Goal: Task Accomplishment & Management: Use online tool/utility

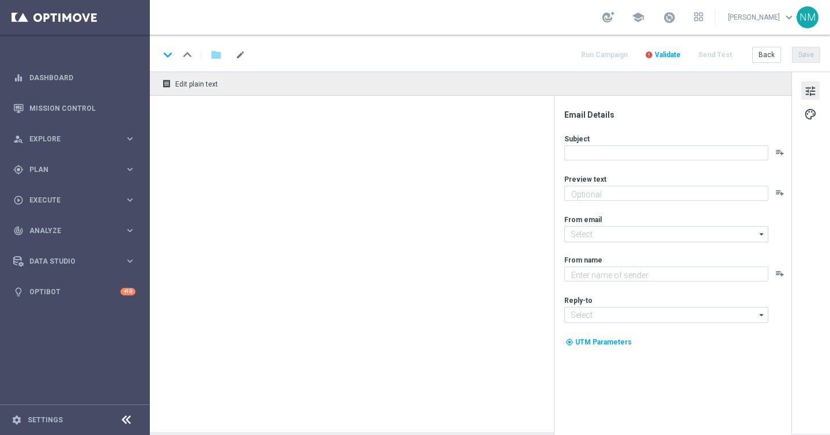
type textarea "One click away with the app!"
type textarea "Lottoland"
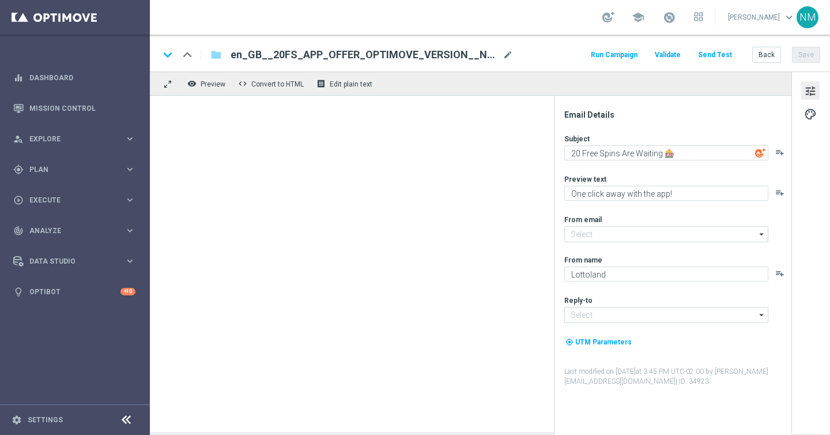
type input "mail@crm.lottoland.com"
type input "support@lottoland.co.uk"
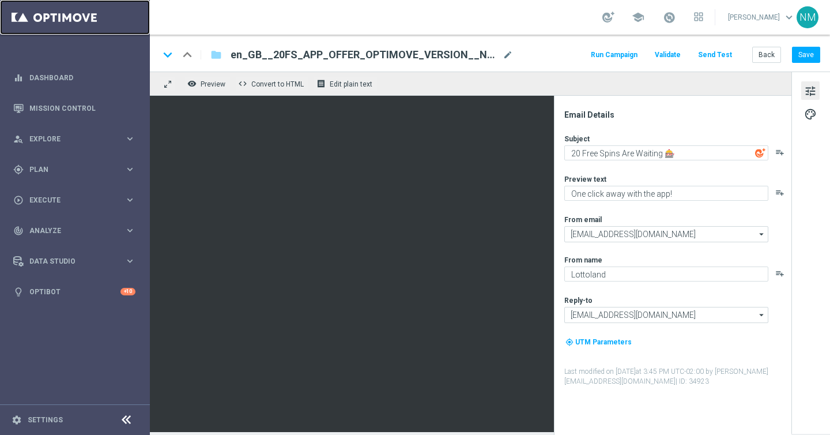
click at [66, 13] on link at bounding box center [75, 17] width 150 height 35
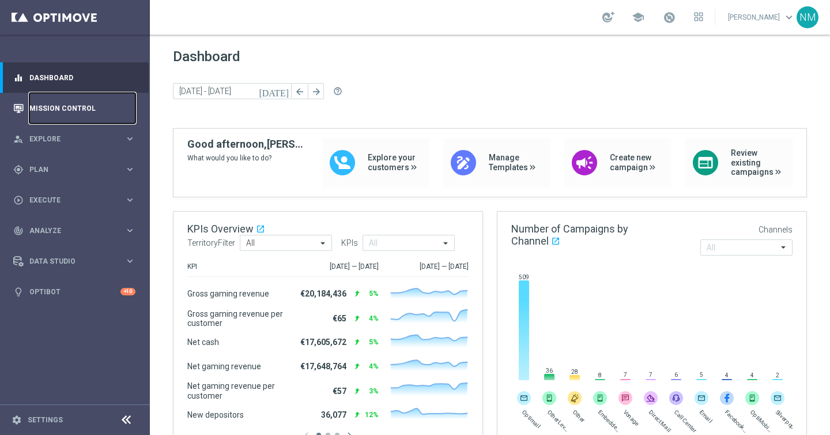
click at [79, 107] on link "Mission Control" at bounding box center [82, 108] width 106 height 31
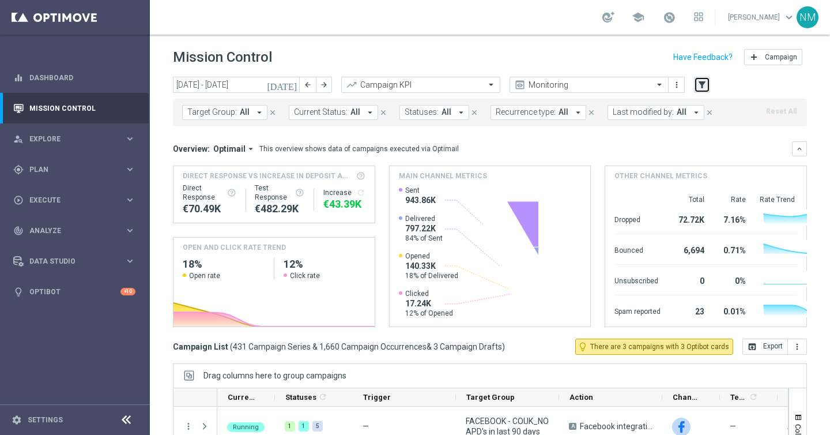
click at [705, 86] on icon "filter_alt" at bounding box center [702, 85] width 10 height 10
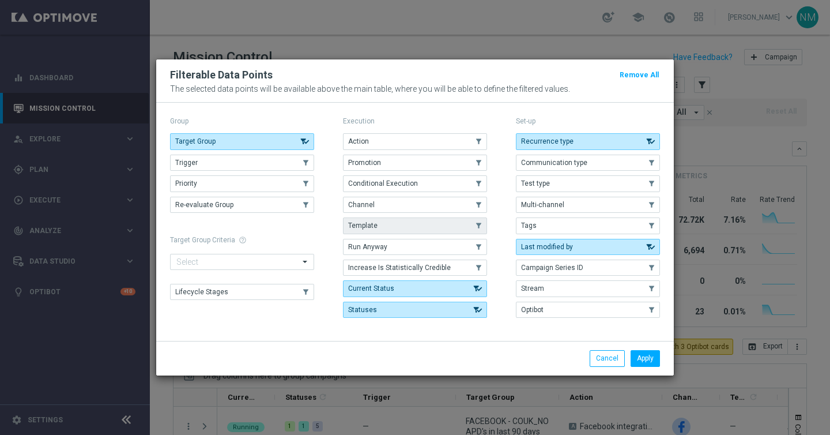
click at [383, 224] on button "Template" at bounding box center [415, 225] width 144 height 16
click at [655, 351] on button "Apply" at bounding box center [645, 358] width 29 height 16
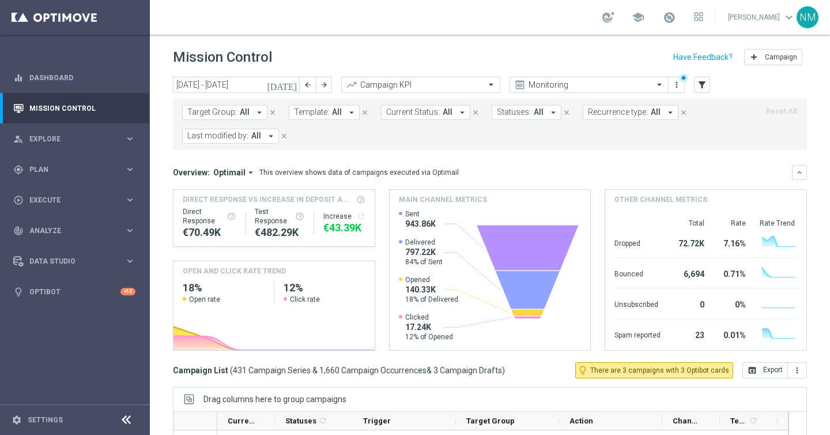
click at [332, 113] on span "All" at bounding box center [337, 112] width 10 height 10
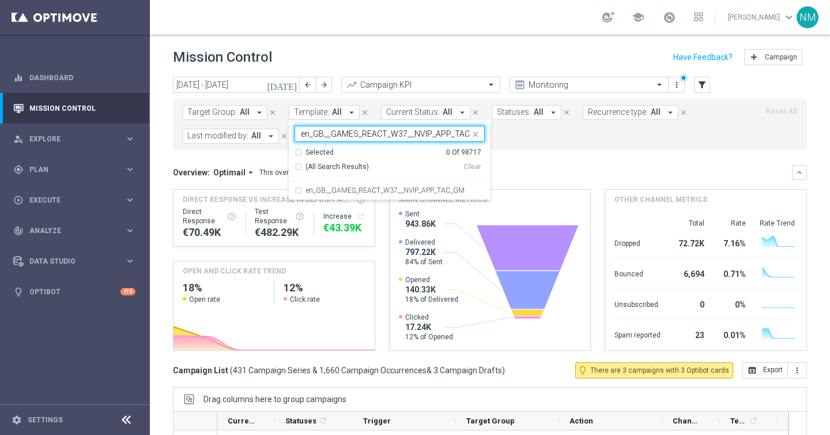
scroll to position [0, 13]
click at [343, 183] on div "en_GB__GAMES_REACT_W37__NVIP_APP_TAC_GM" at bounding box center [390, 190] width 190 height 18
type input "en_GB__GAMES_REACT_W37__NVIP_APP_TAC_GM"
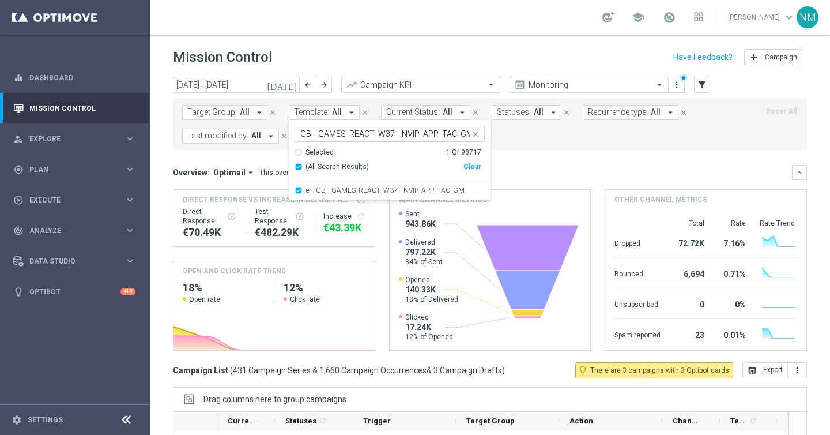
scroll to position [0, 0]
click at [562, 150] on mini-dashboard "Overview: Optimail arrow_drop_down This overview shows data of campaigns execut…" at bounding box center [490, 256] width 634 height 212
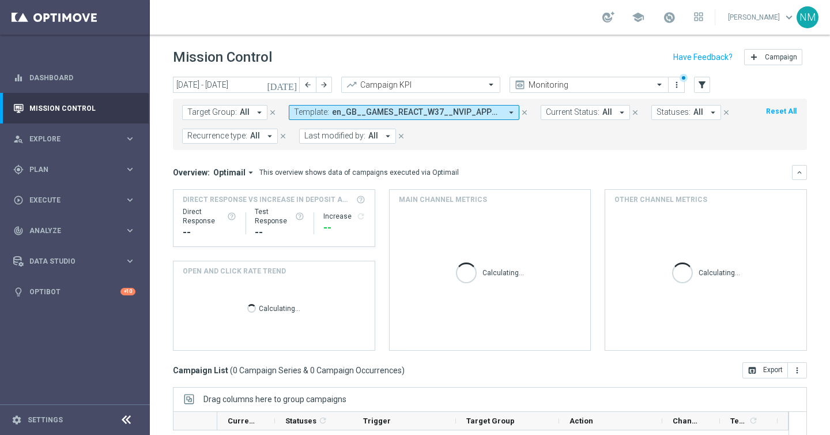
click at [291, 89] on icon "[DATE]" at bounding box center [282, 85] width 31 height 10
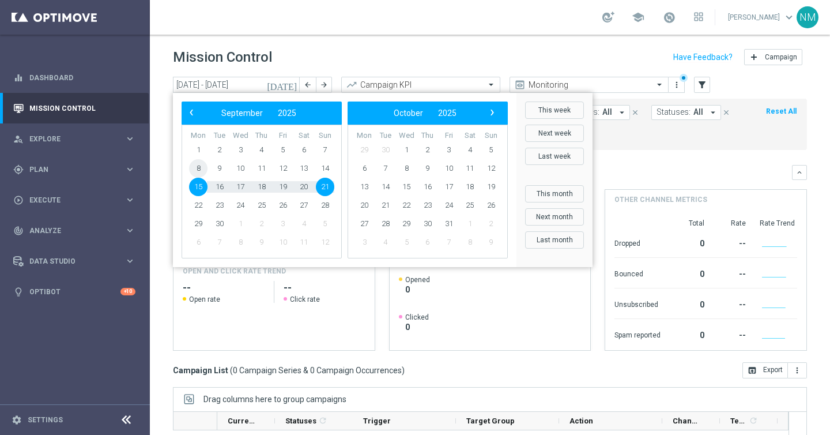
click at [195, 168] on span "8" at bounding box center [198, 168] width 18 height 18
click at [326, 163] on span "14" at bounding box center [325, 168] width 18 height 18
type input "08 Sep 2025 - 14 Sep 2025"
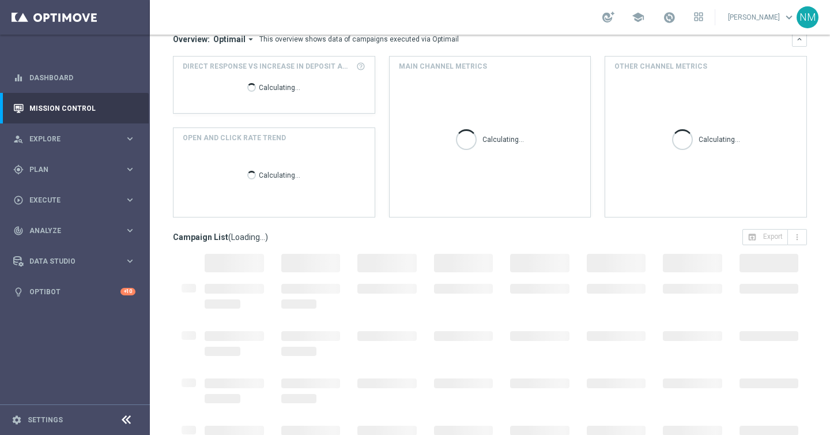
scroll to position [165, 0]
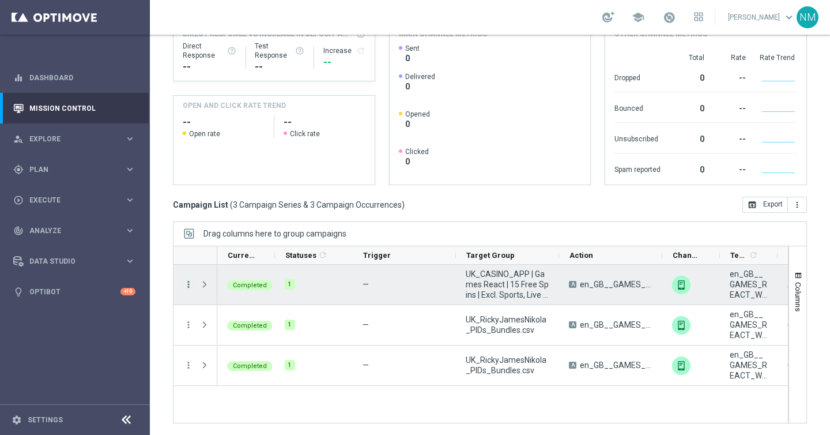
click at [183, 280] on icon "more_vert" at bounding box center [188, 284] width 10 height 10
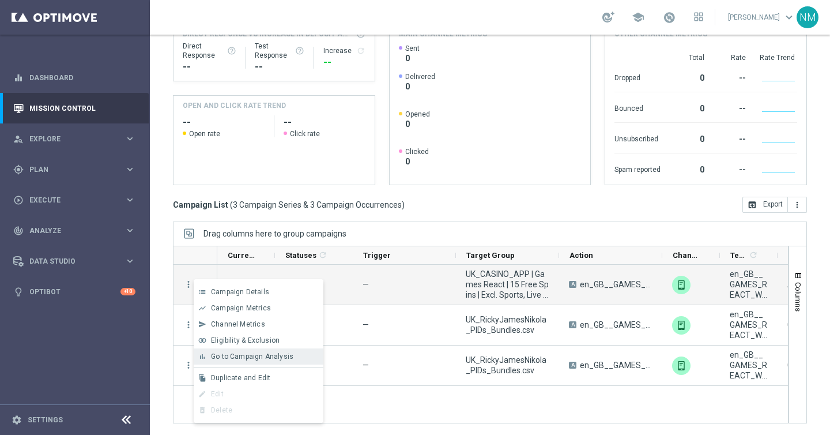
click at [227, 350] on div "bar_chart Go to Campaign Analysis" at bounding box center [259, 356] width 130 height 16
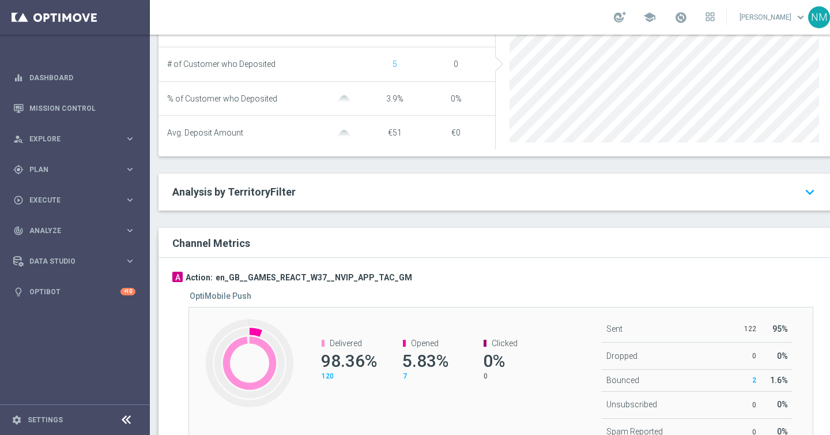
scroll to position [554, 0]
